Goal: Information Seeking & Learning: Learn about a topic

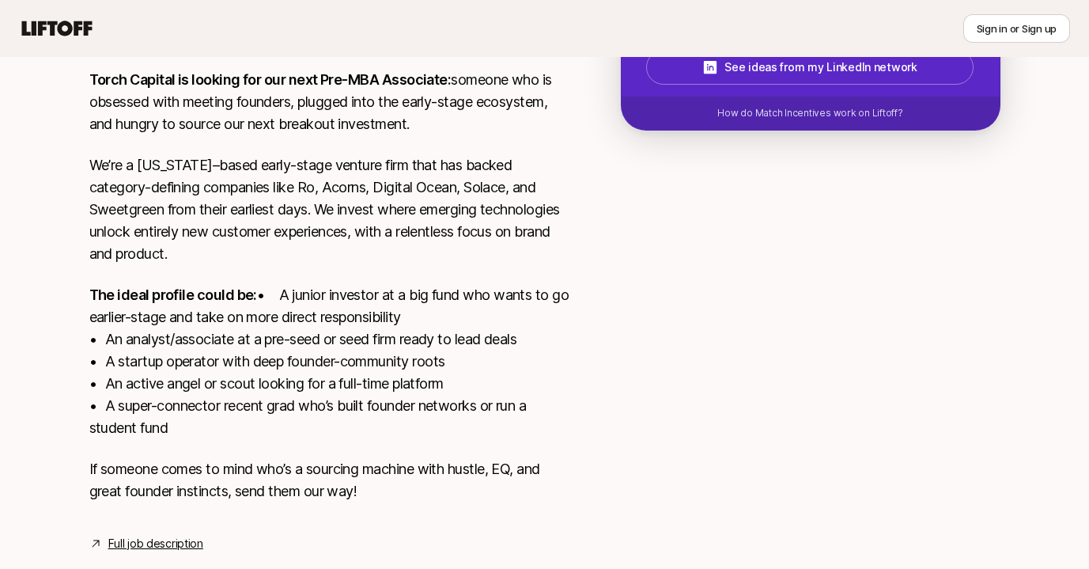
scroll to position [412, 0]
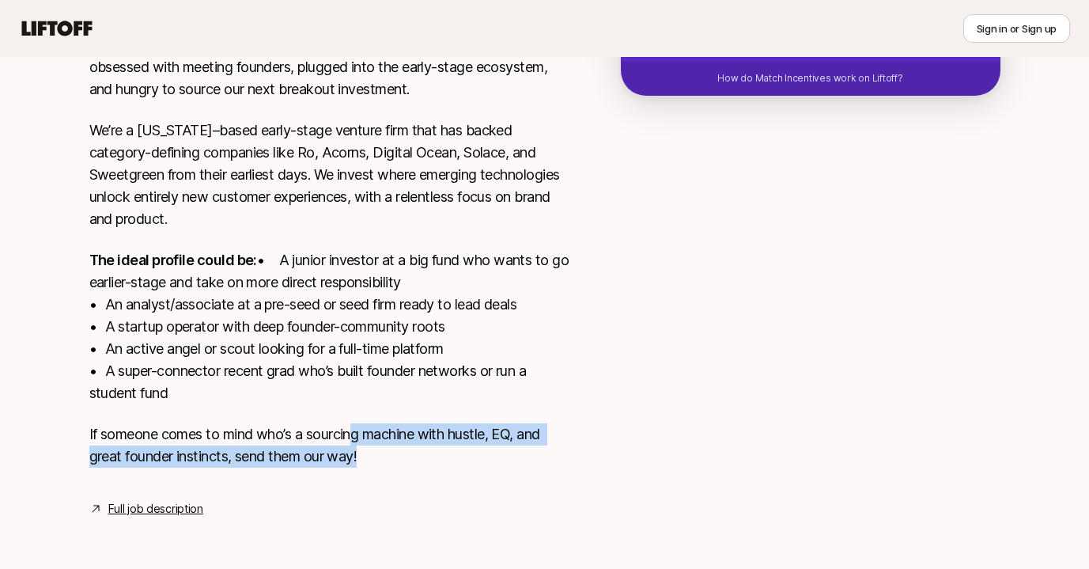
drag, startPoint x: 353, startPoint y: 423, endPoint x: 330, endPoint y: 473, distance: 54.9
click at [330, 473] on div "Torch Capital is looking for our next Pre-MBA Associate: someone who is obsesse…" at bounding box center [329, 260] width 481 height 453
click at [172, 510] on link "Full job description" at bounding box center [155, 508] width 95 height 19
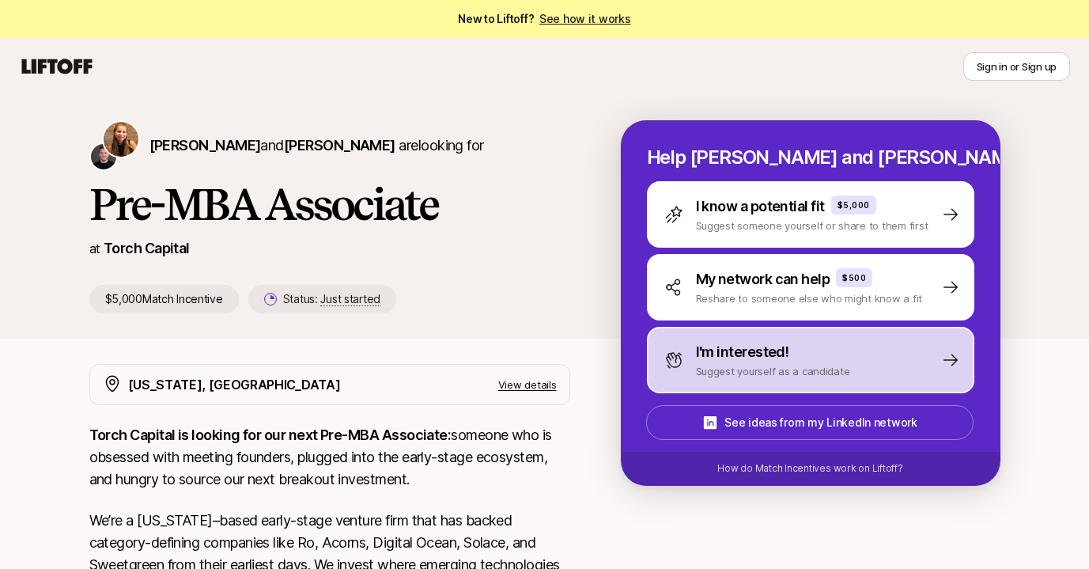
click at [747, 370] on p "Suggest yourself as a candidate" at bounding box center [773, 371] width 154 height 16
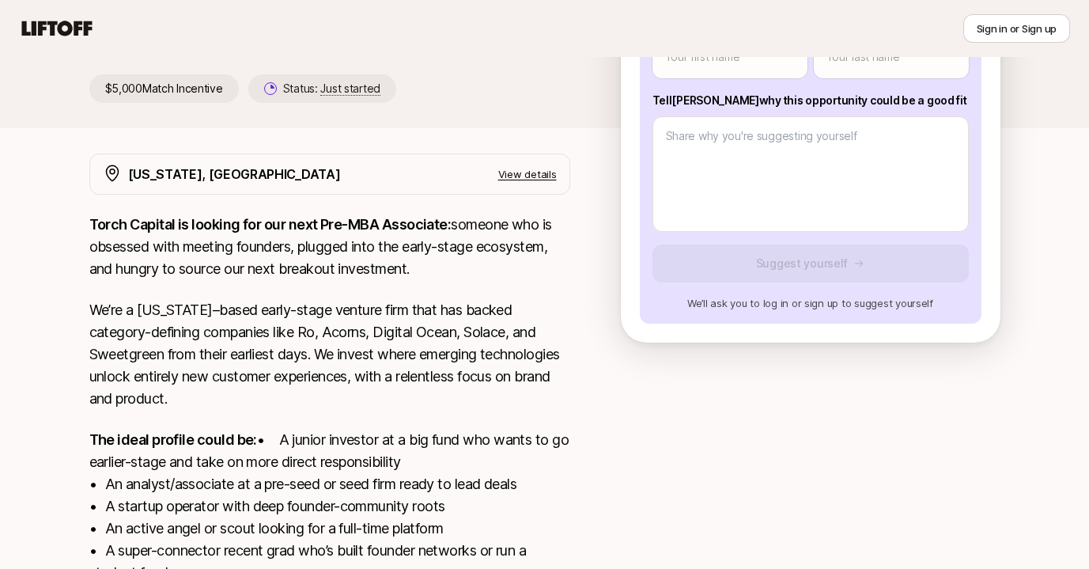
scroll to position [412, 0]
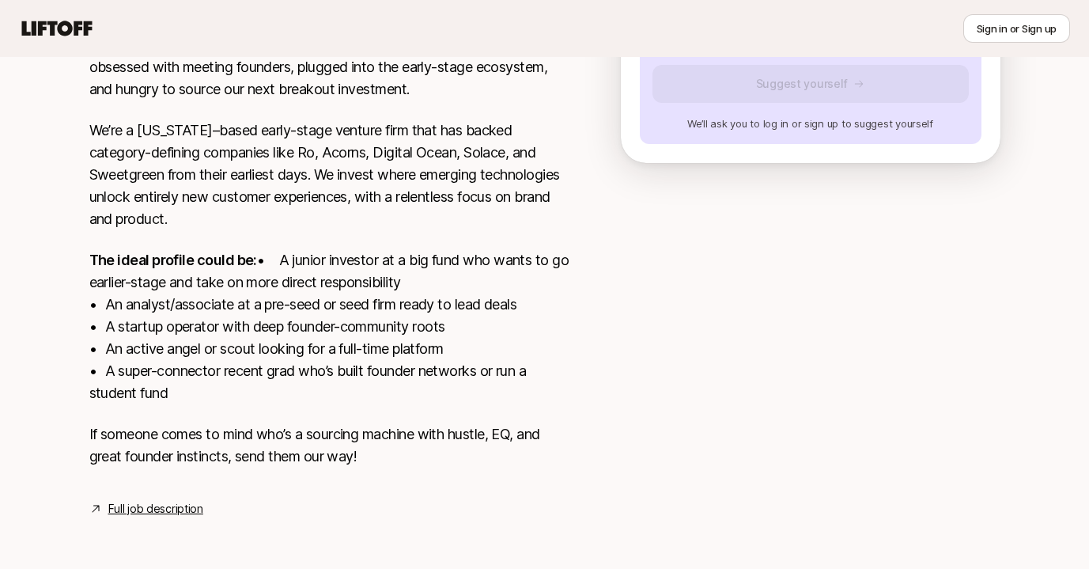
click at [182, 509] on link "Full job description" at bounding box center [155, 508] width 95 height 19
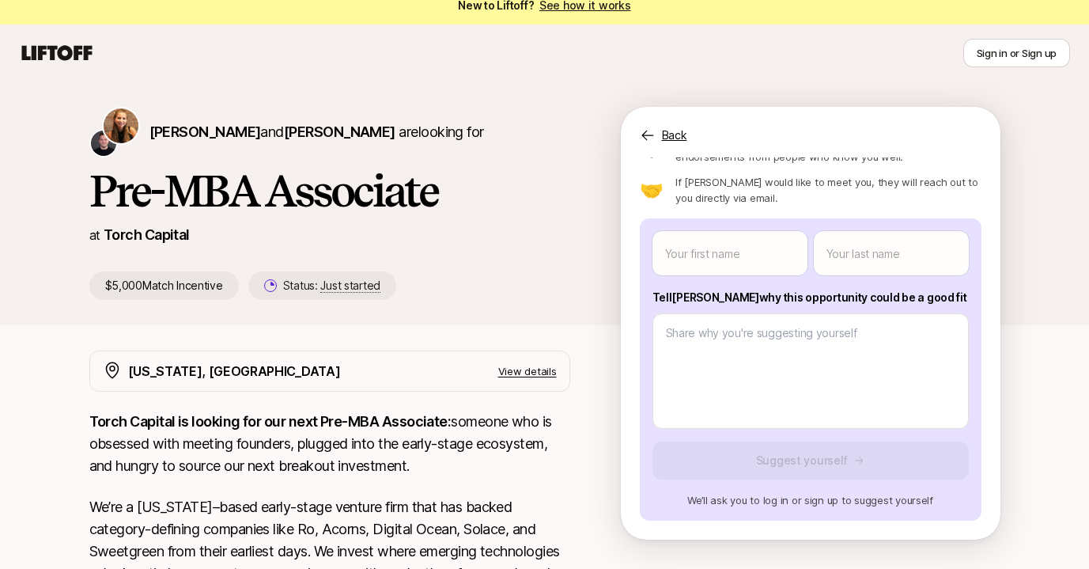
scroll to position [0, 0]
